Goal: Find specific page/section: Find specific page/section

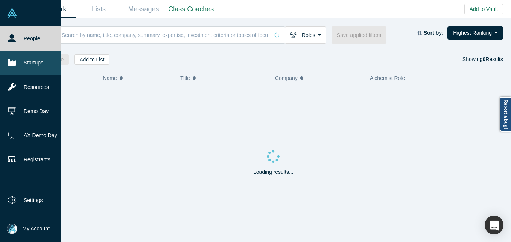
click at [16, 61] on link "Startups" at bounding box center [33, 62] width 66 height 24
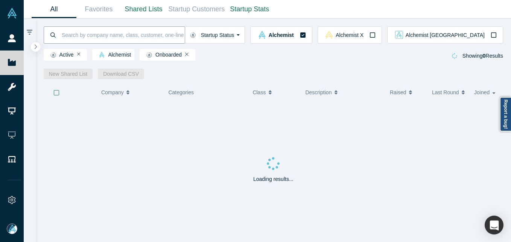
click at [147, 34] on input at bounding box center [123, 35] width 124 height 18
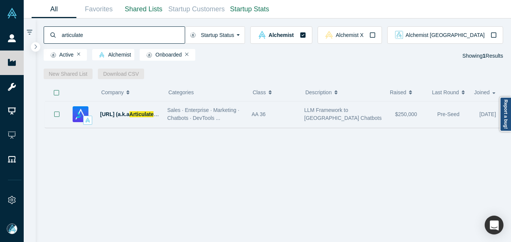
type input "articulate"
click at [145, 126] on div "[URL] (a.k.a Articulate .AI)" at bounding box center [130, 114] width 60 height 26
